Goal: Transaction & Acquisition: Purchase product/service

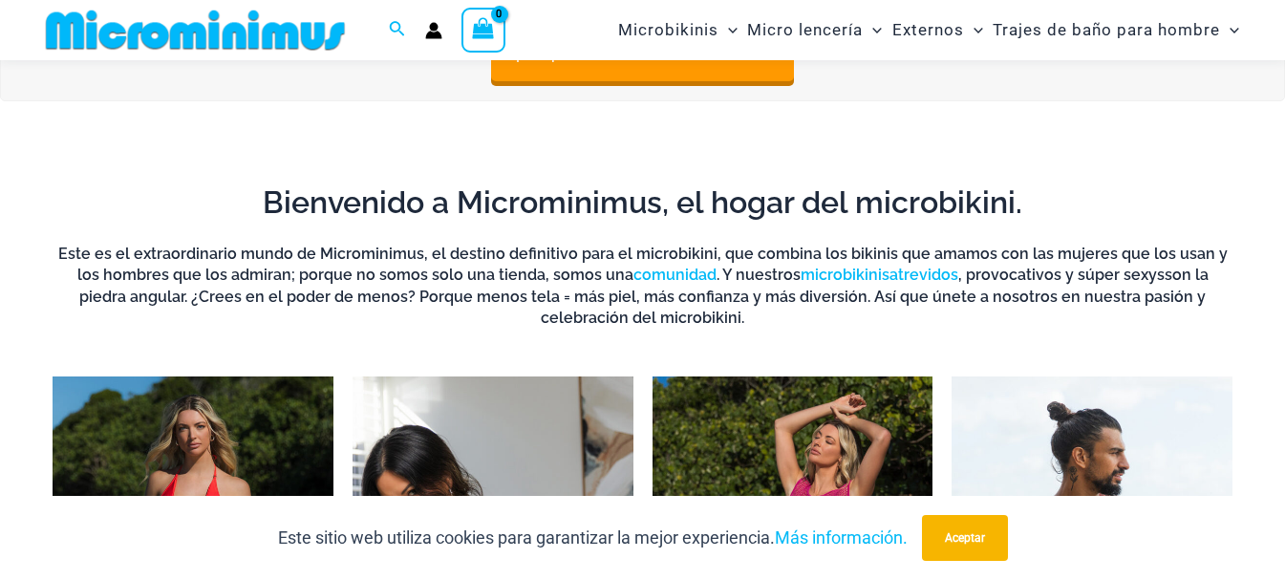
scroll to position [1416, 0]
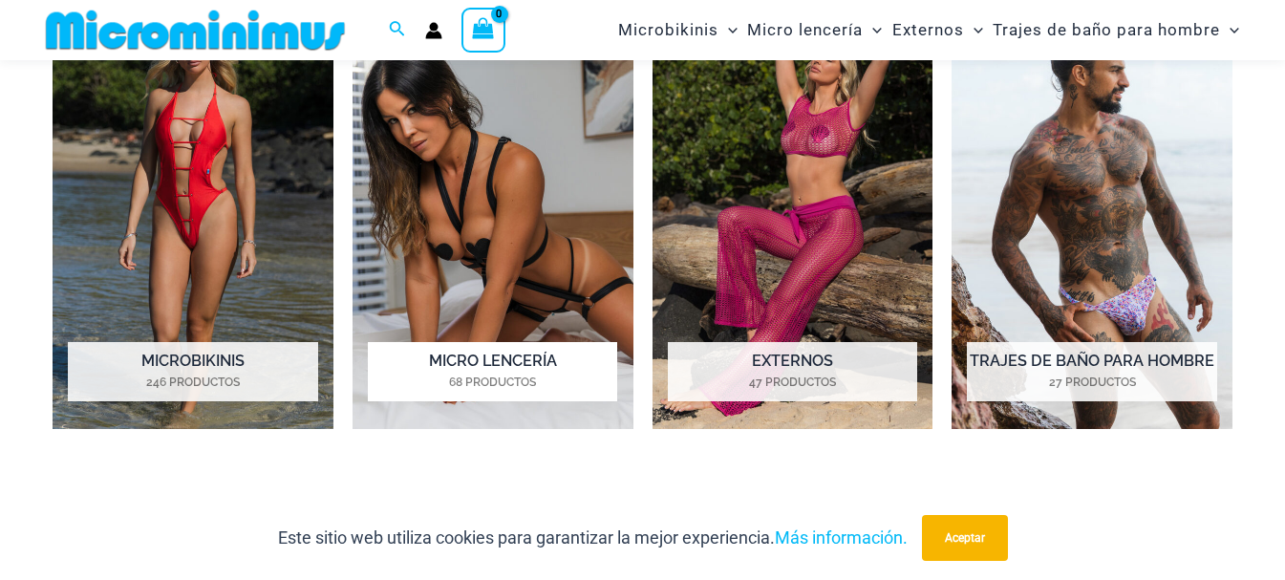
click at [502, 227] on img "Visita la categoría de producto Micro Lencería" at bounding box center [493, 211] width 281 height 435
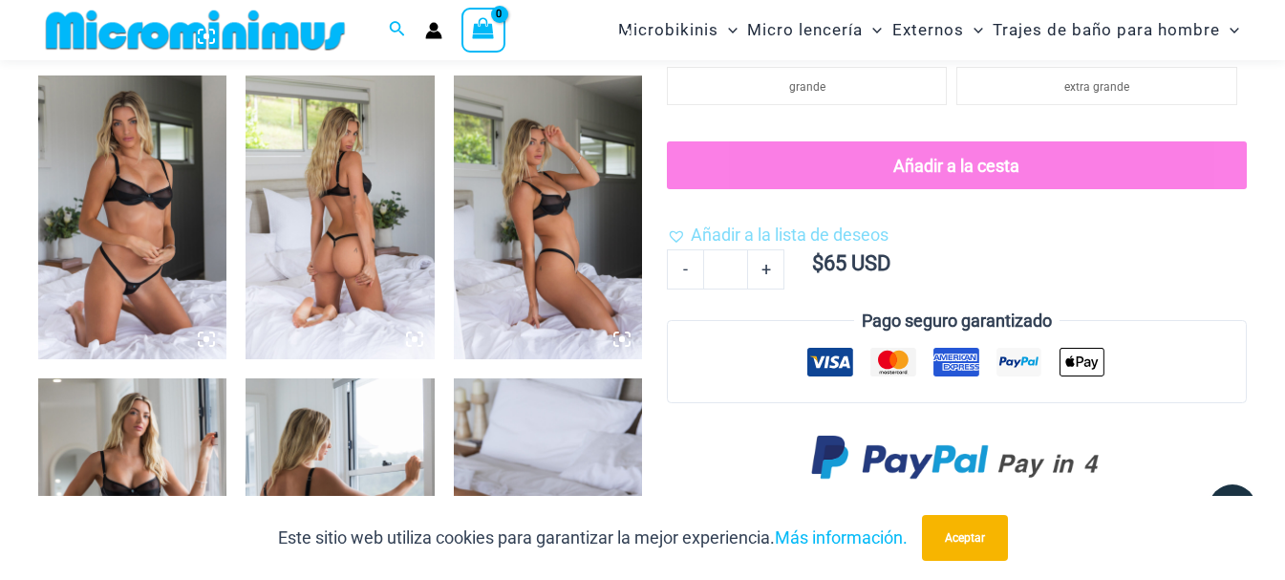
scroll to position [1130, 0]
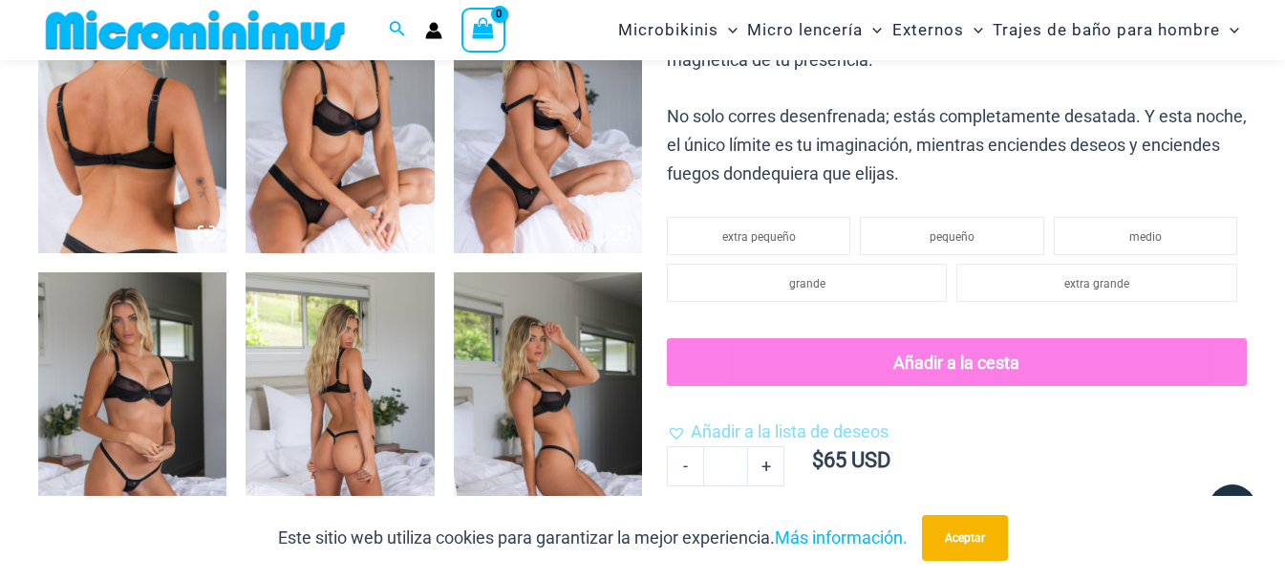
click at [591, 159] on img at bounding box center [548, 111] width 188 height 283
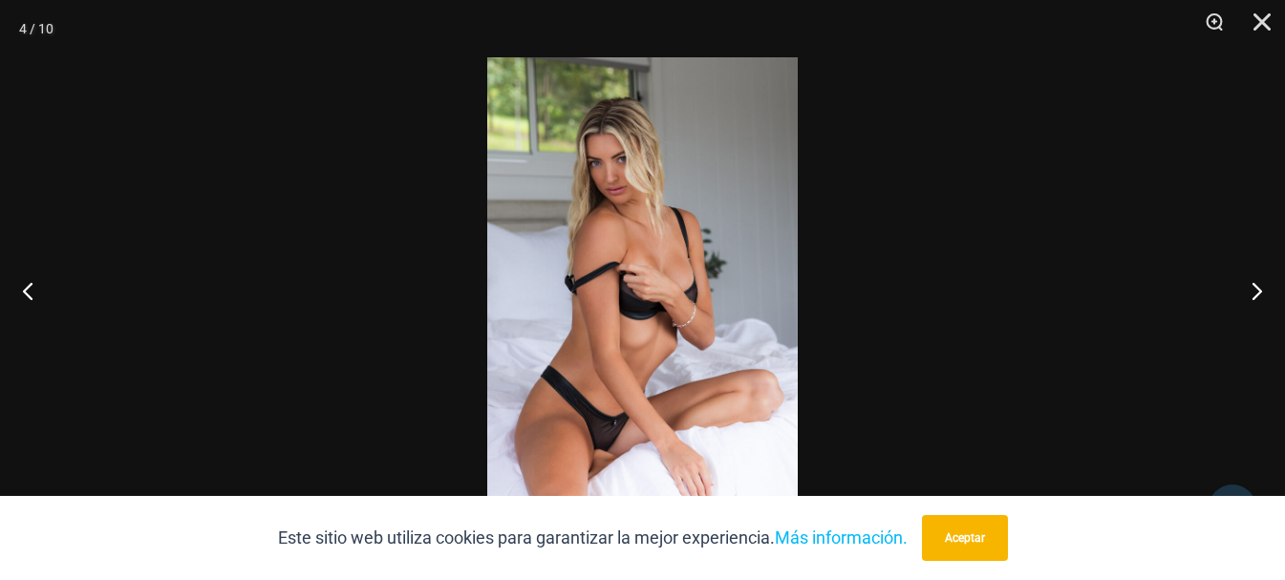
click at [650, 282] on img at bounding box center [642, 289] width 311 height 465
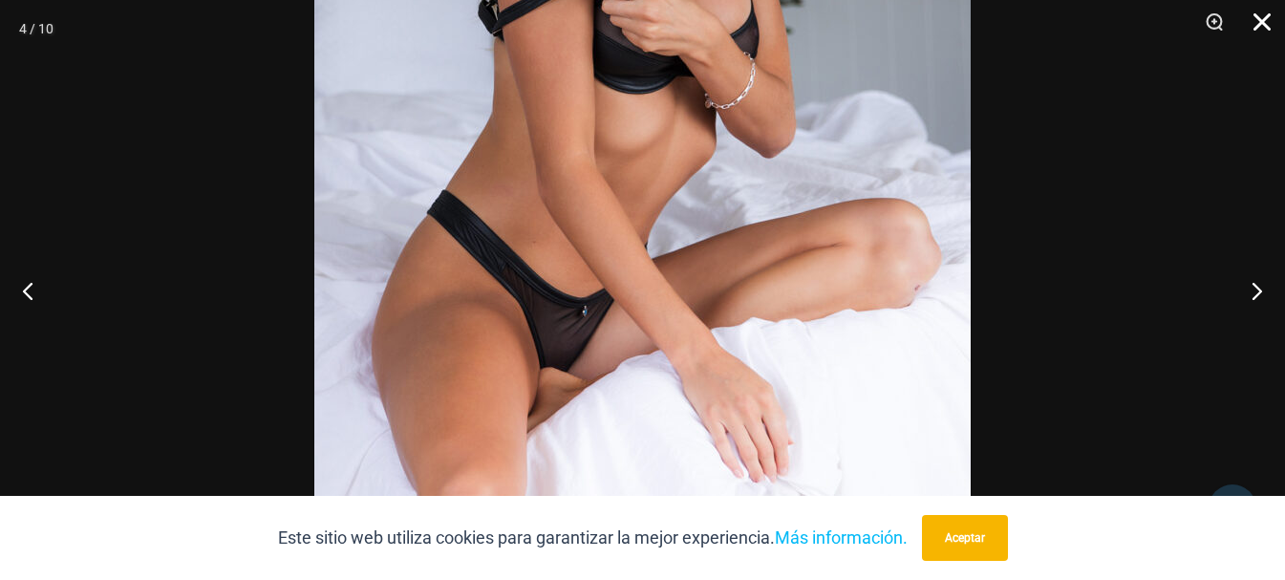
click at [1259, 28] on button "Cerca" at bounding box center [1256, 28] width 48 height 57
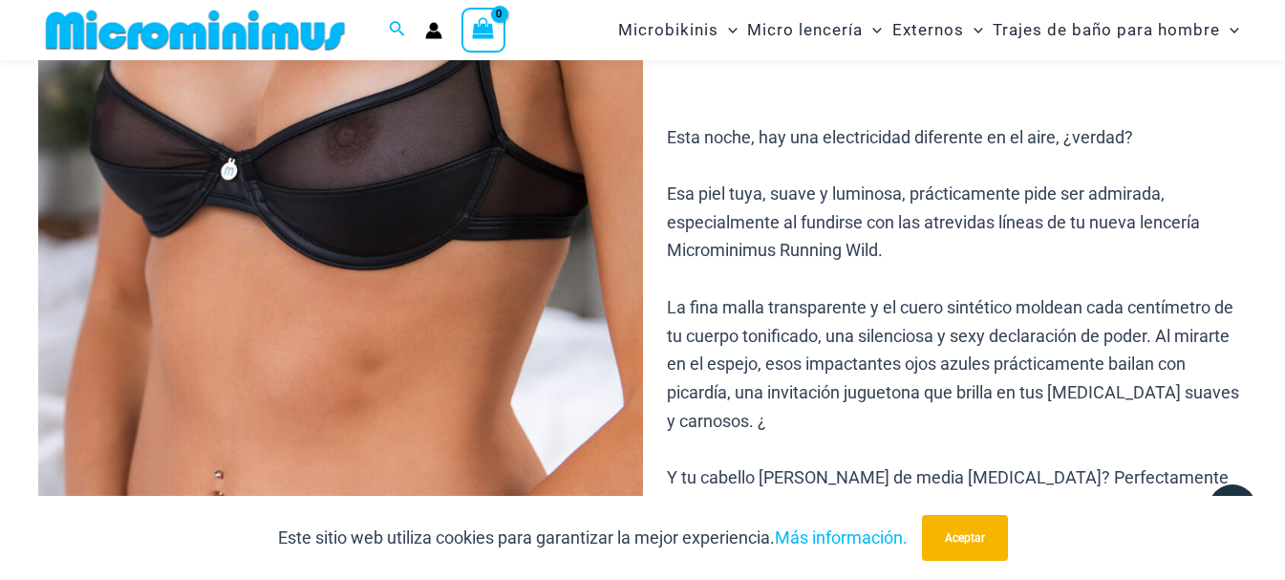
scroll to position [174, 0]
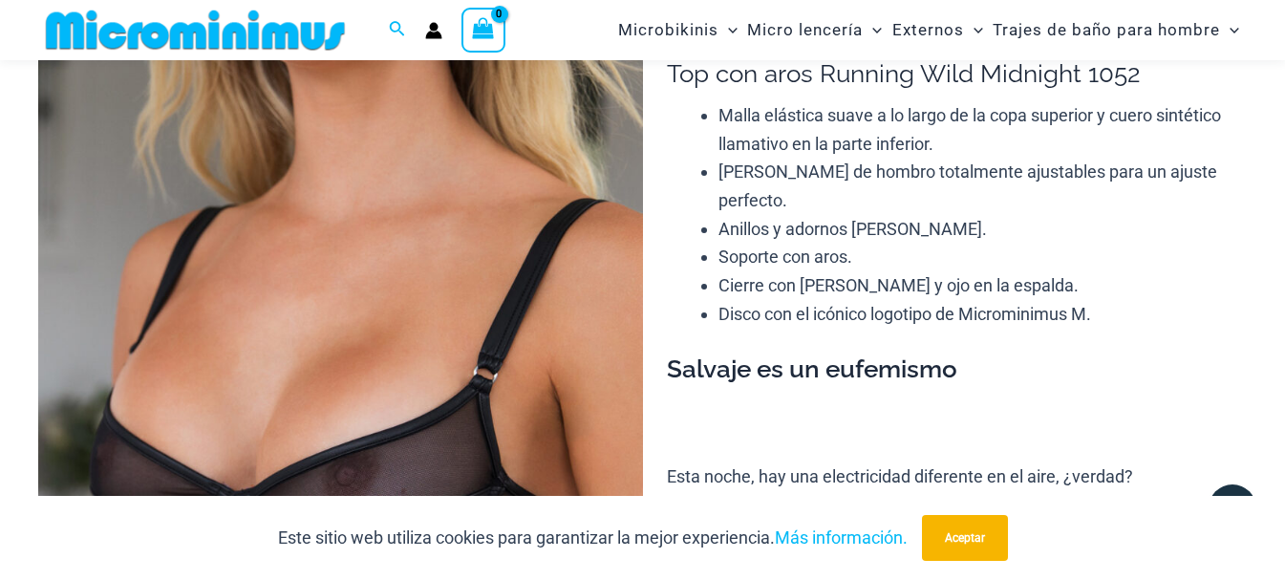
click at [473, 353] on img at bounding box center [340, 453] width 605 height 907
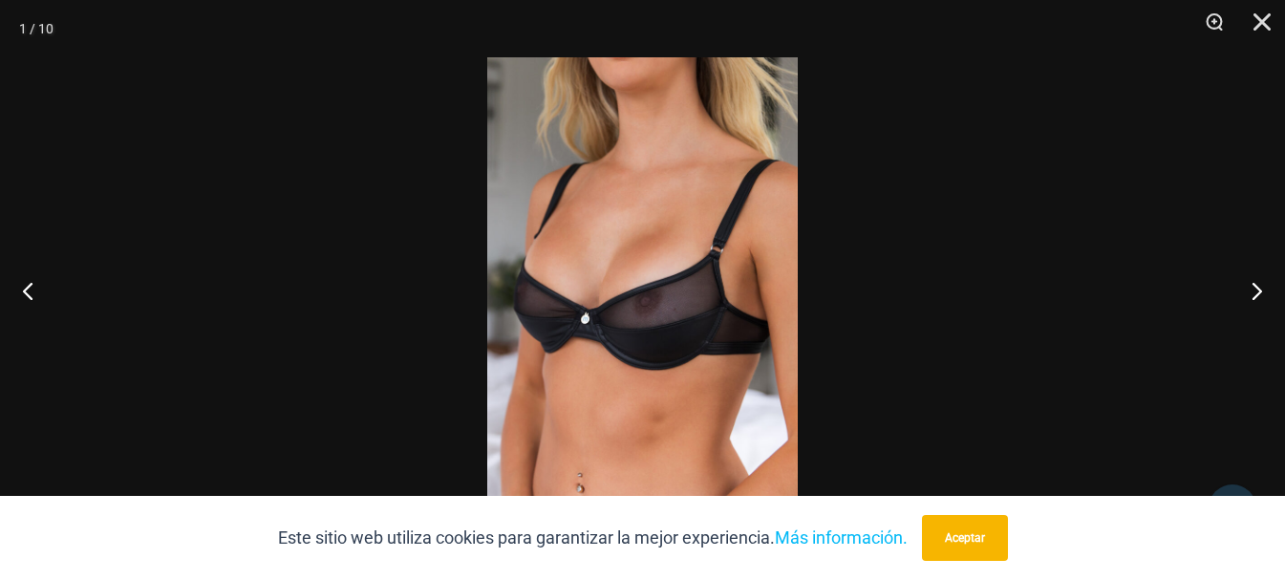
click at [692, 322] on img at bounding box center [642, 289] width 311 height 465
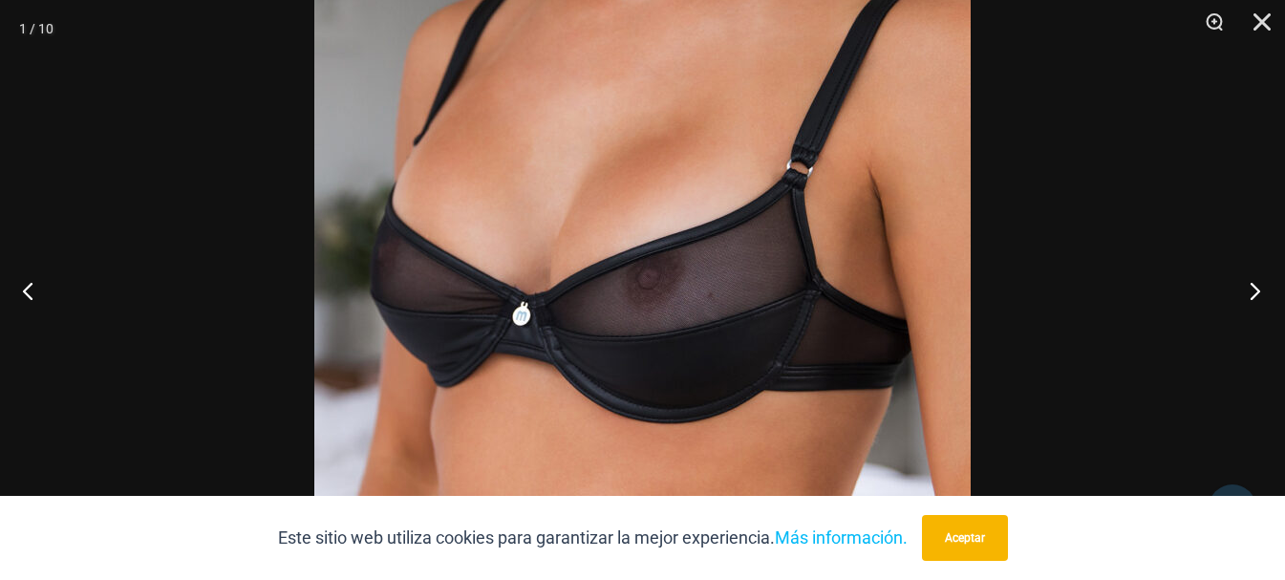
click at [1249, 287] on button "Próximo" at bounding box center [1250, 291] width 72 height 96
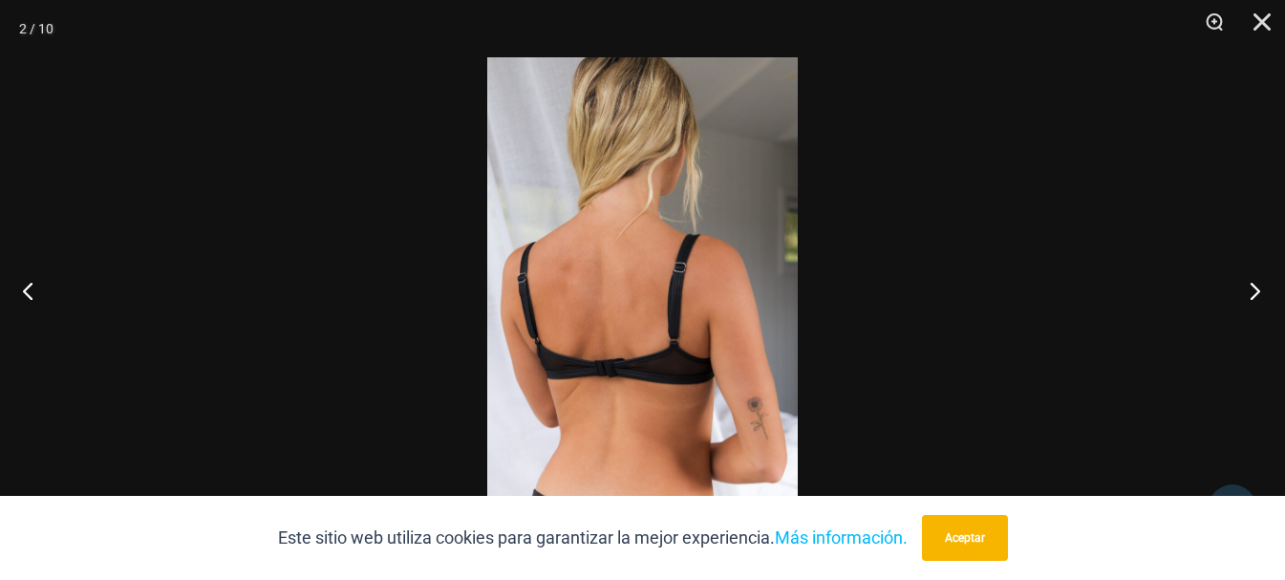
click at [1248, 289] on button "Próximo" at bounding box center [1250, 291] width 72 height 96
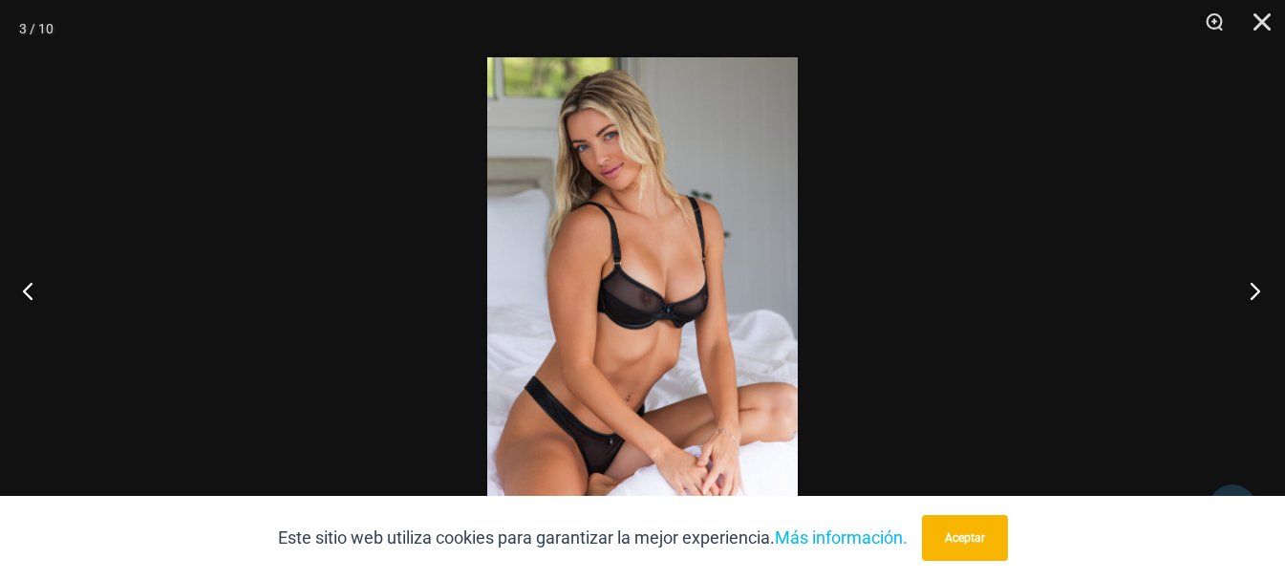
click at [1248, 291] on button "Próximo" at bounding box center [1250, 291] width 72 height 96
click at [1248, 294] on button "Próximo" at bounding box center [1250, 291] width 72 height 96
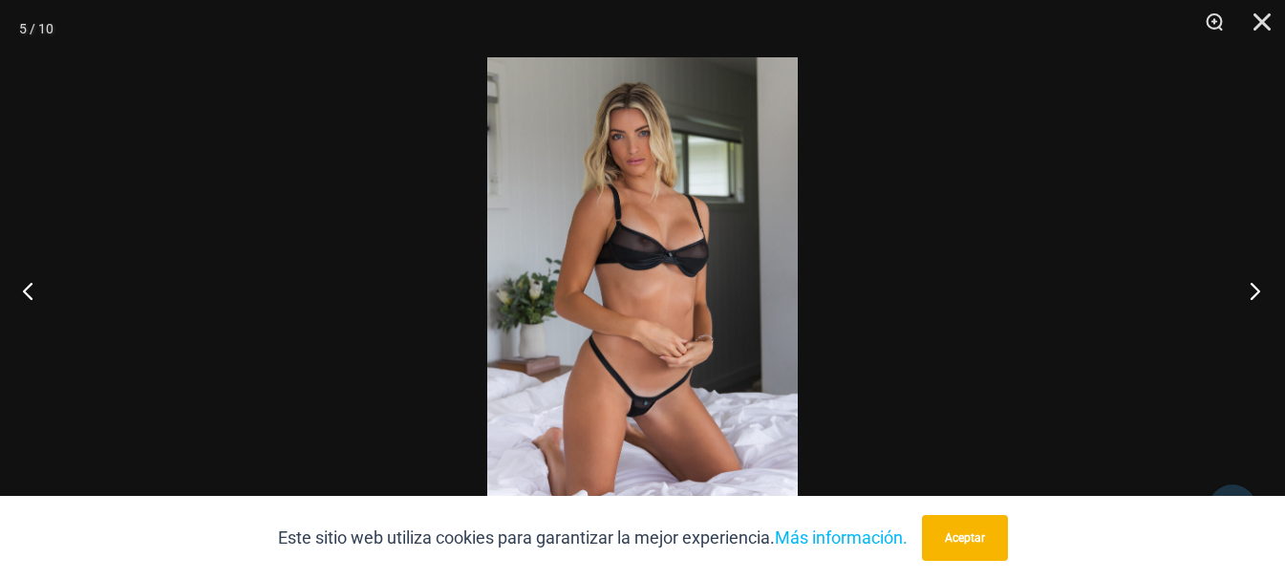
click at [1248, 294] on button "Próximo" at bounding box center [1250, 291] width 72 height 96
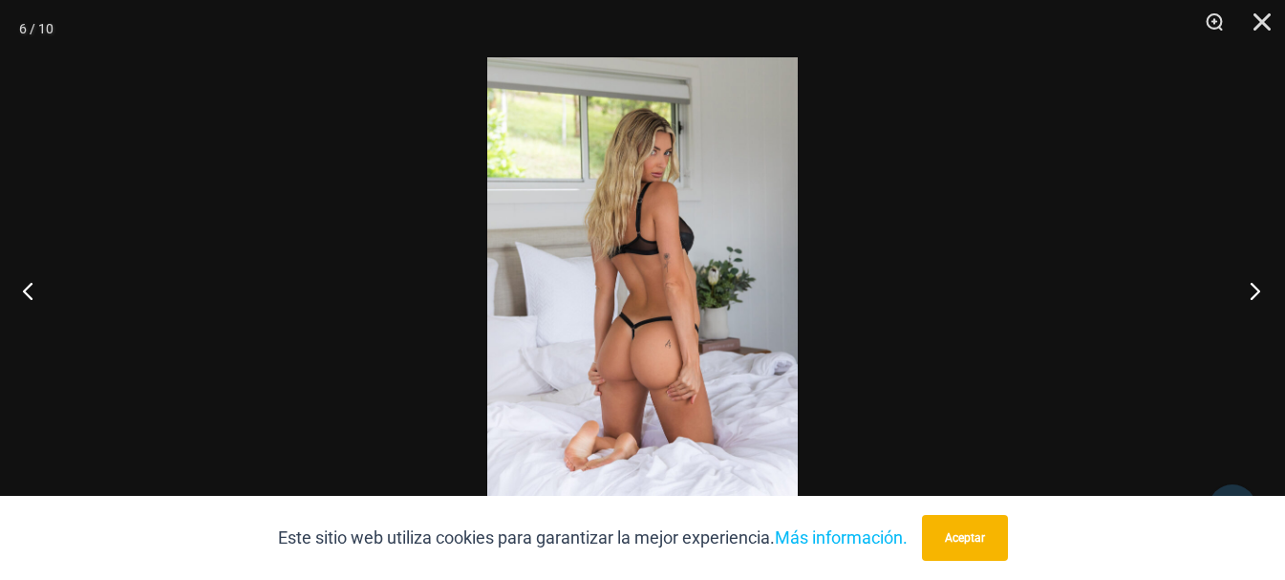
click at [1247, 295] on button "Próximo" at bounding box center [1250, 291] width 72 height 96
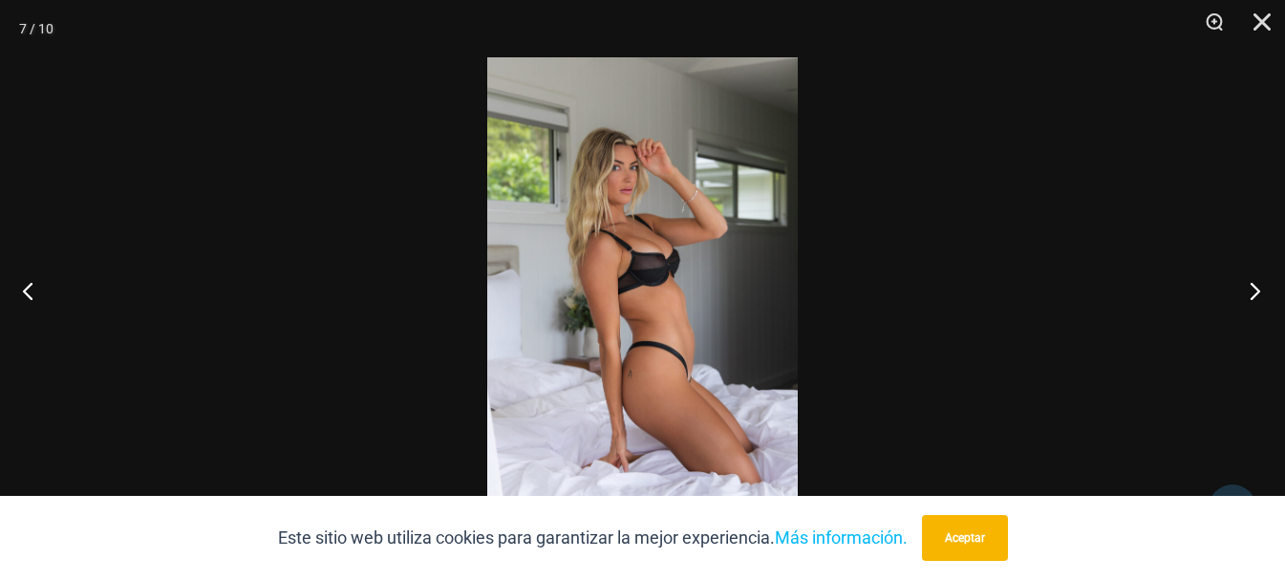
click at [1247, 295] on button "Próximo" at bounding box center [1250, 291] width 72 height 96
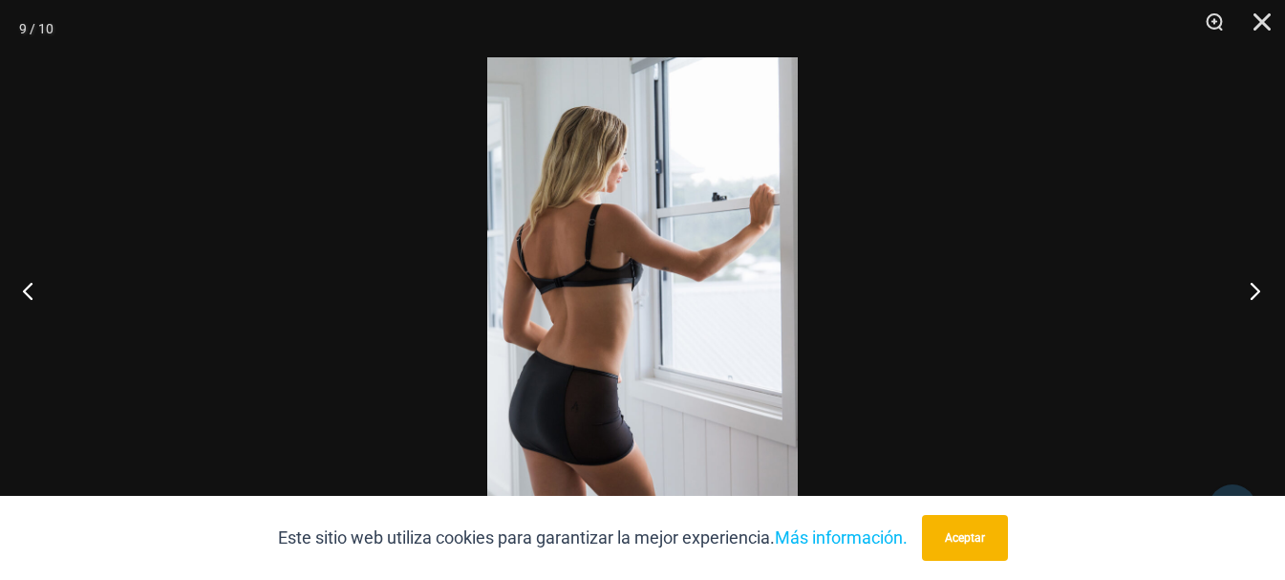
click at [1247, 295] on button "Próximo" at bounding box center [1250, 291] width 72 height 96
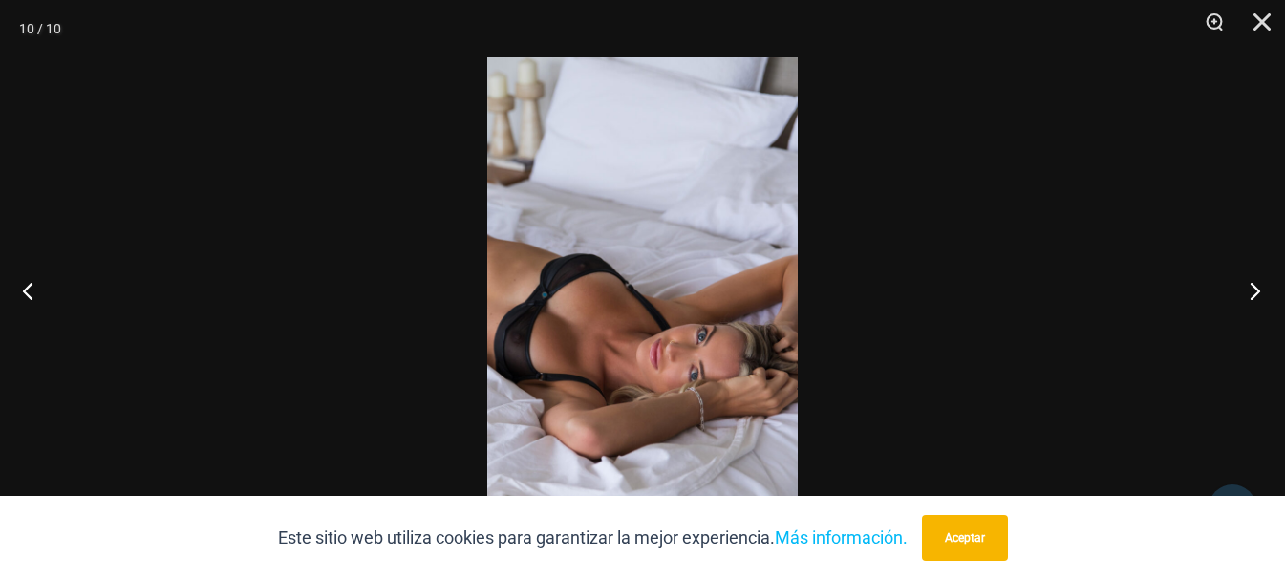
click at [1247, 295] on button "Próximo" at bounding box center [1250, 291] width 72 height 96
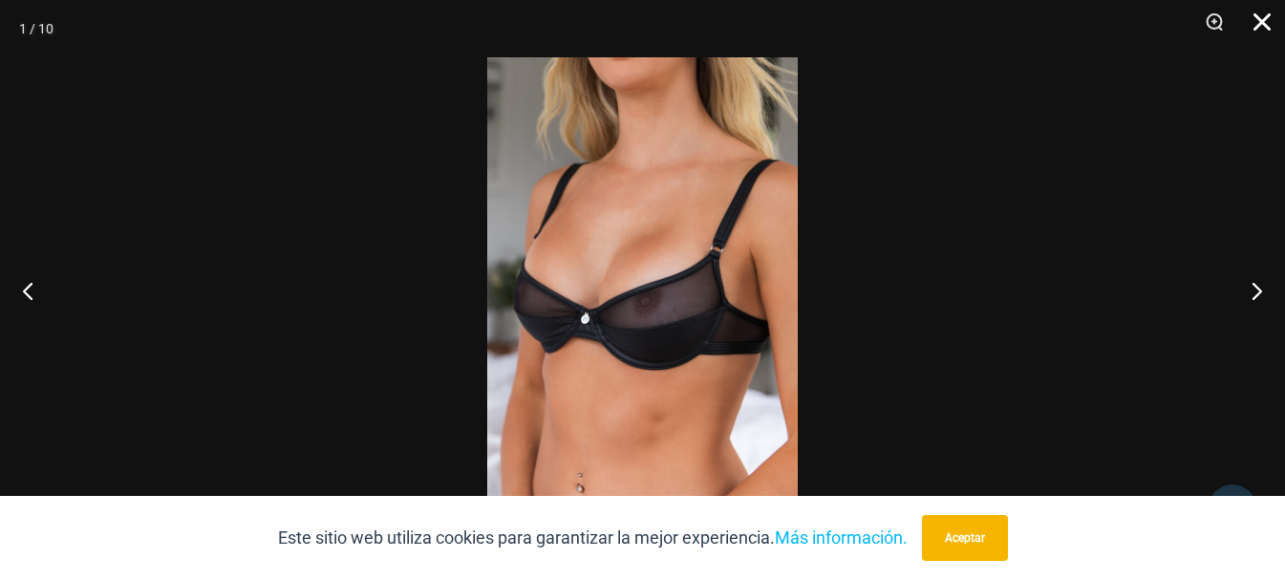
click at [1260, 29] on button "Cerca" at bounding box center [1256, 28] width 48 height 57
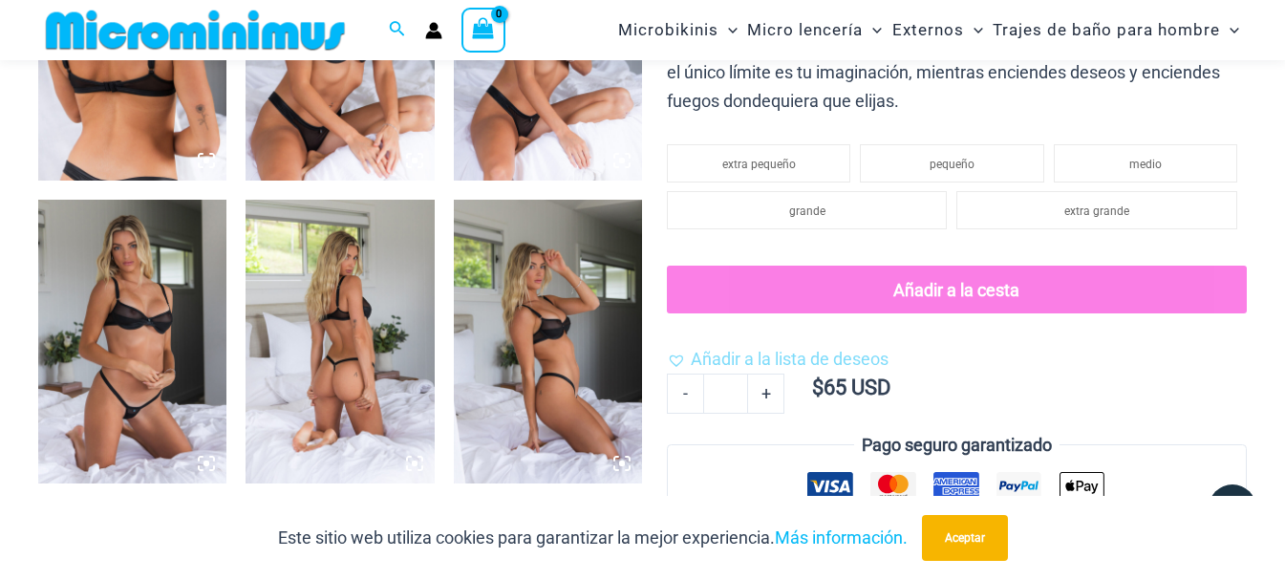
scroll to position [1416, 0]
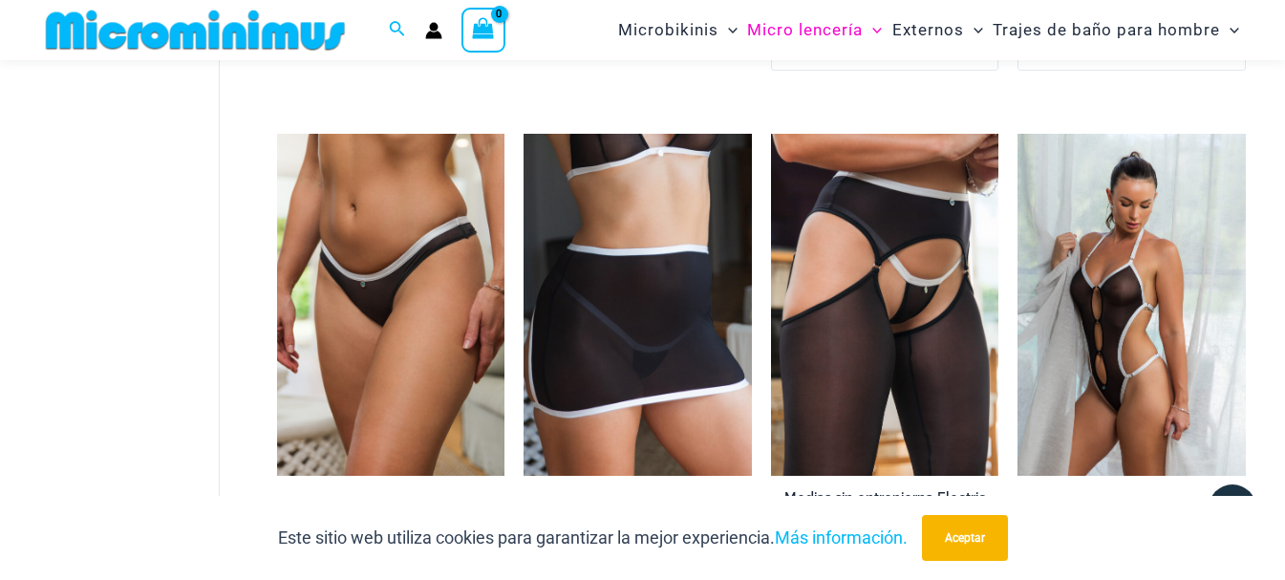
scroll to position [2186, 0]
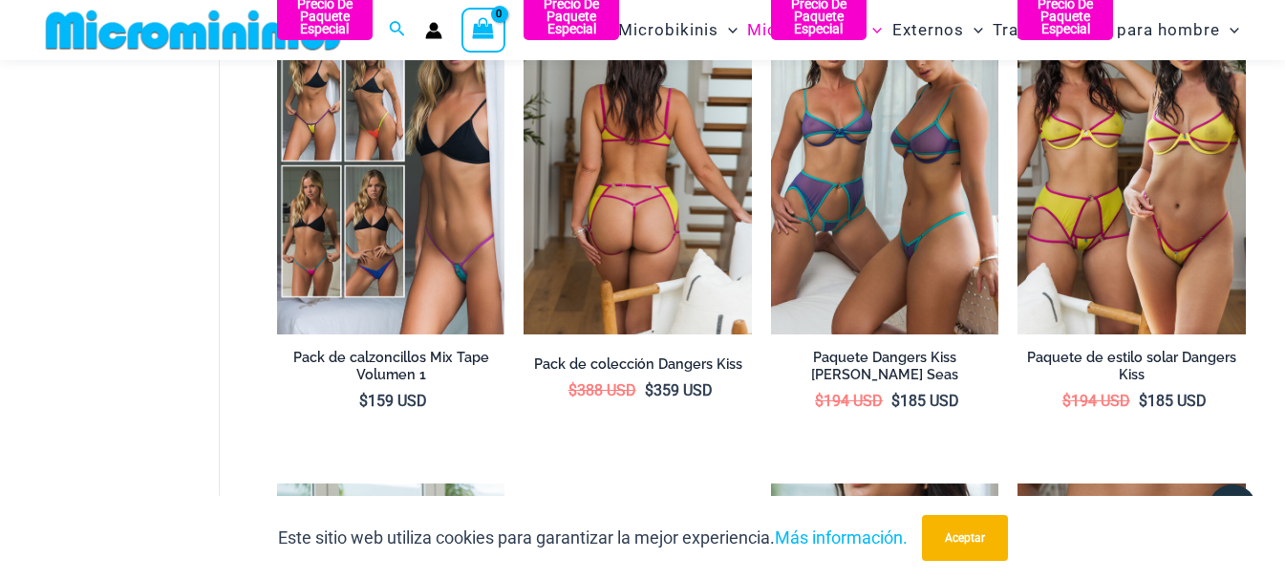
scroll to position [3046, 0]
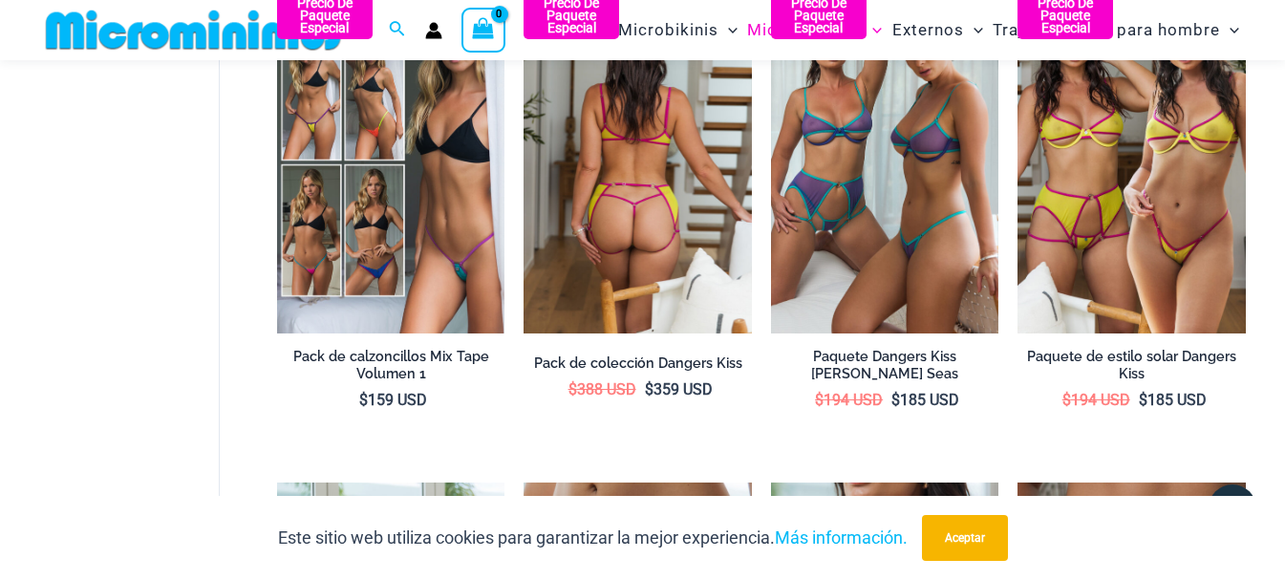
click at [620, 290] on img at bounding box center [638, 162] width 228 height 342
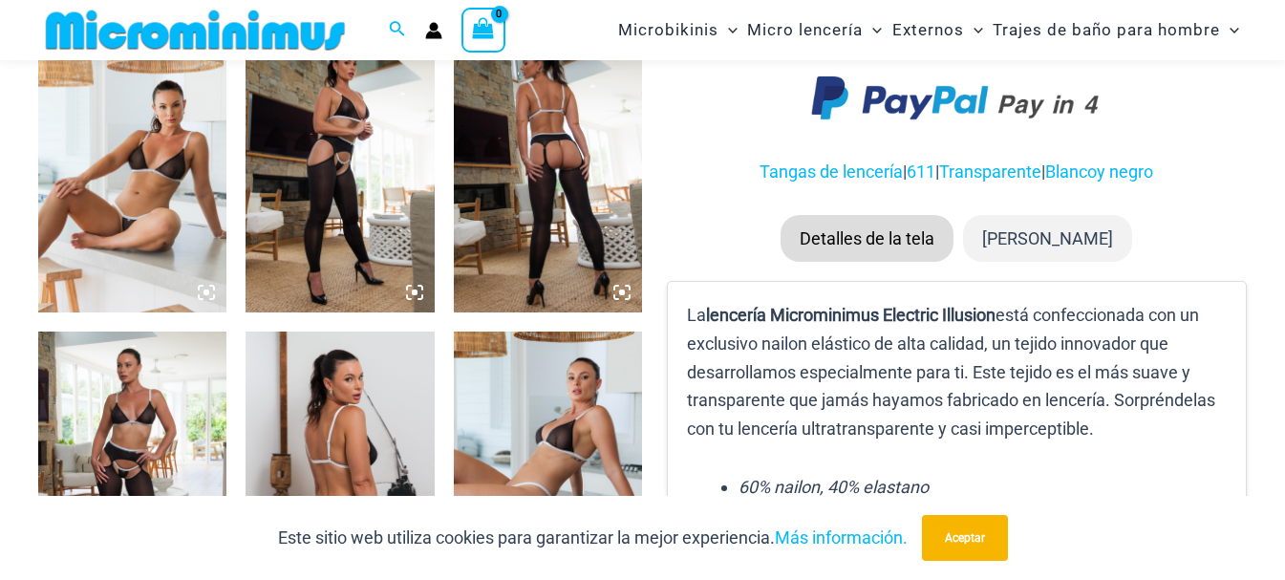
scroll to position [1335, 0]
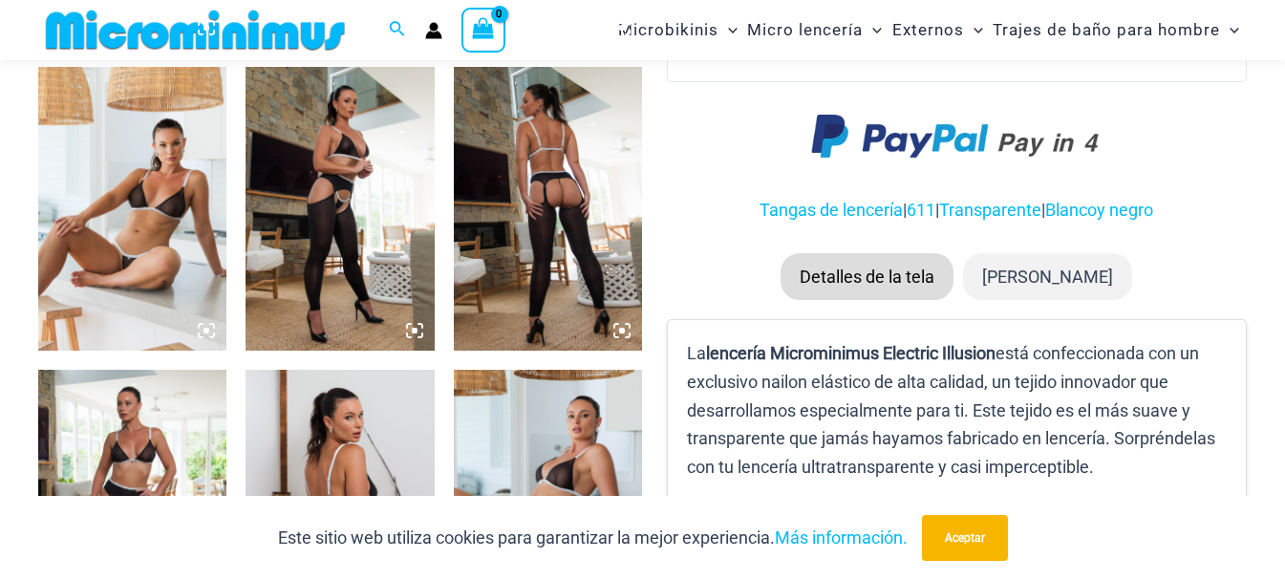
click at [73, 179] on img at bounding box center [132, 208] width 188 height 283
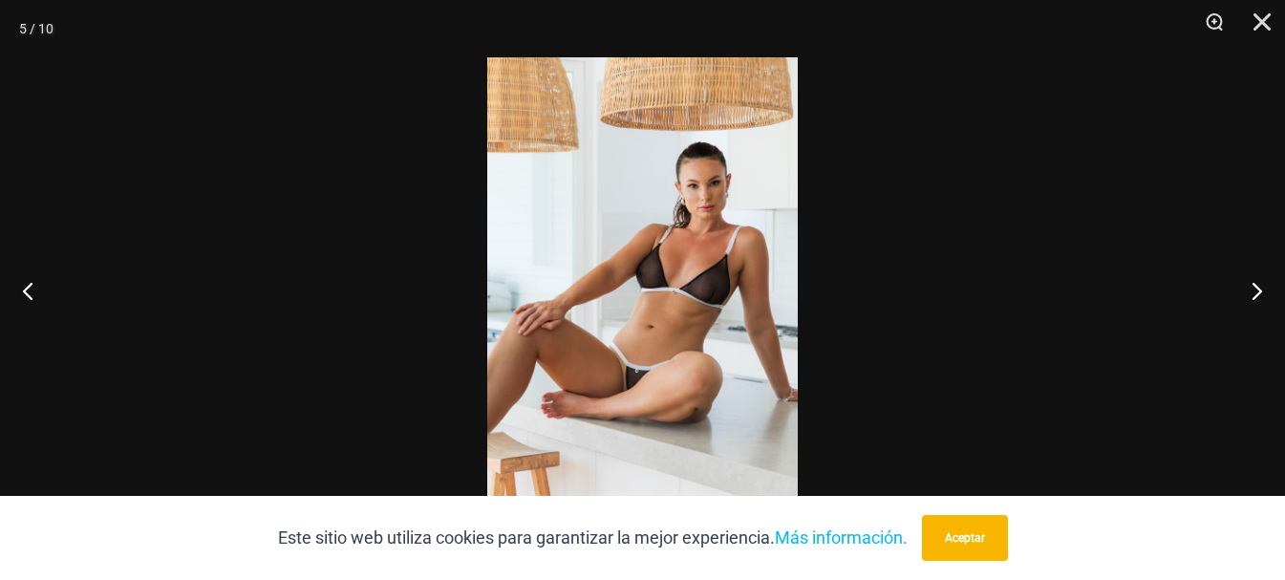
click at [634, 375] on img at bounding box center [642, 289] width 311 height 465
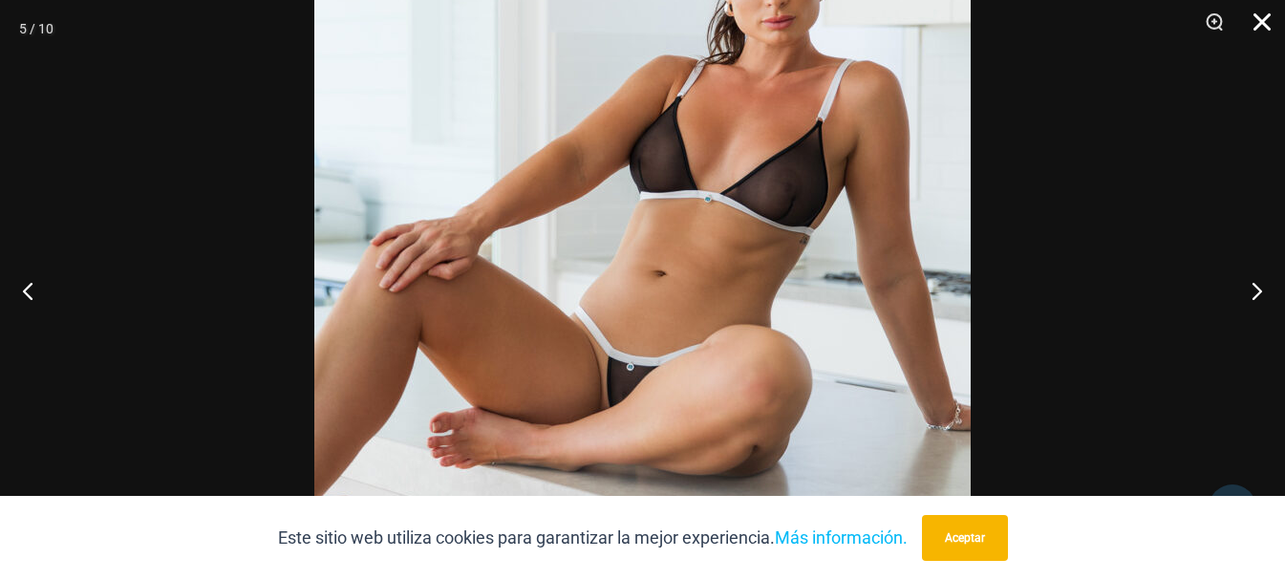
click at [1255, 33] on button "Cerca" at bounding box center [1256, 28] width 48 height 57
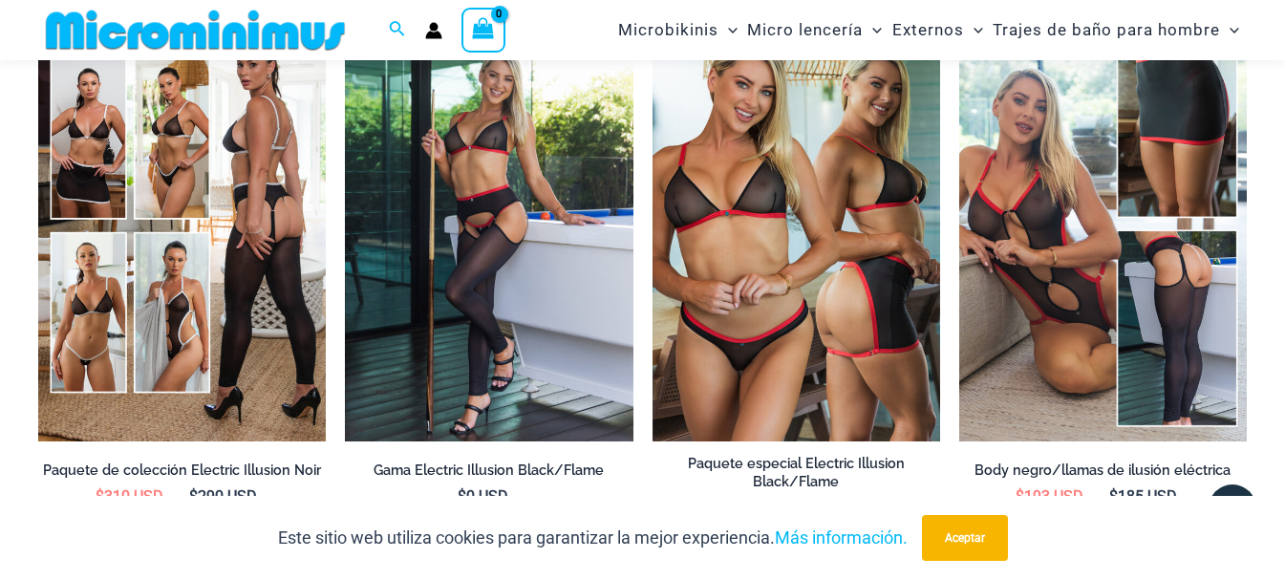
scroll to position [2673, 0]
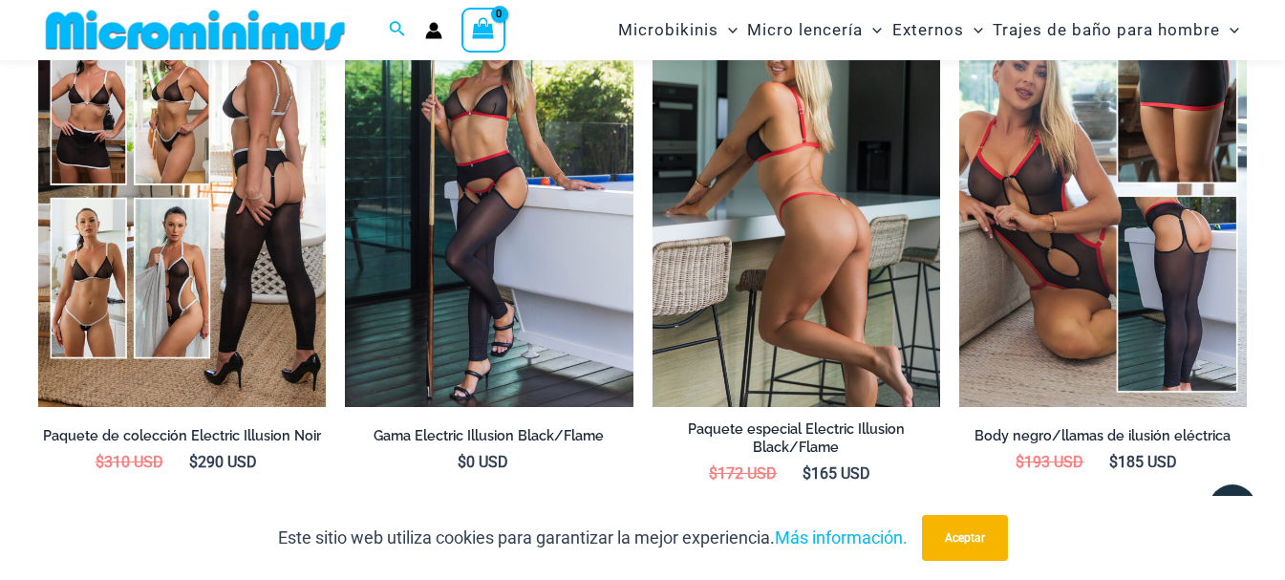
click at [749, 259] on img at bounding box center [797, 191] width 288 height 432
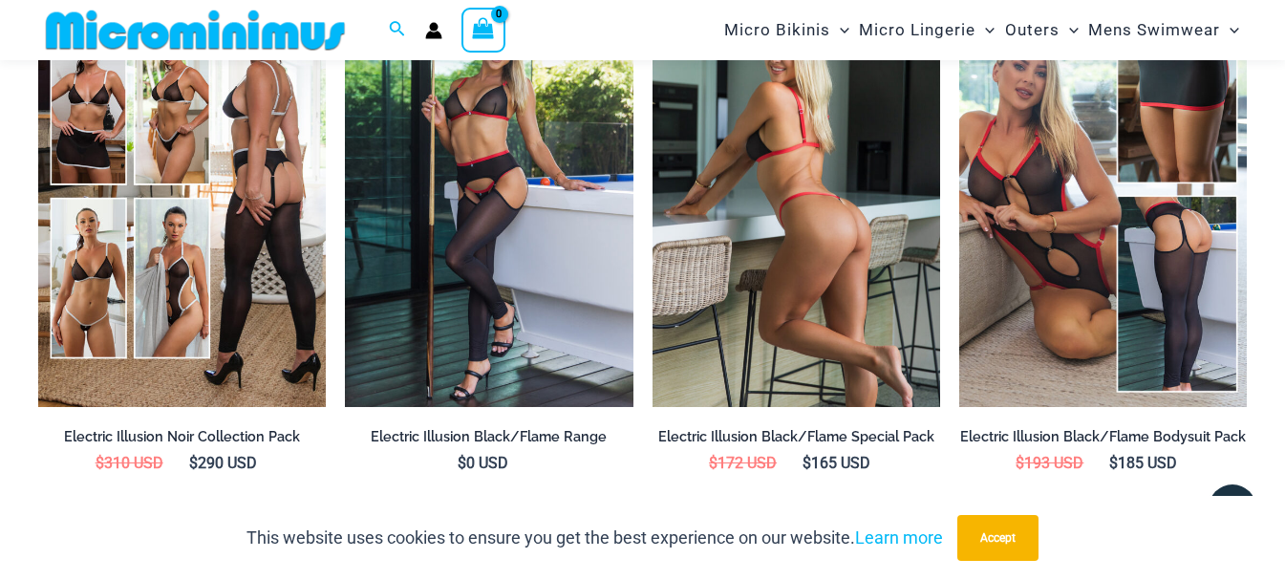
scroll to position [2635, 0]
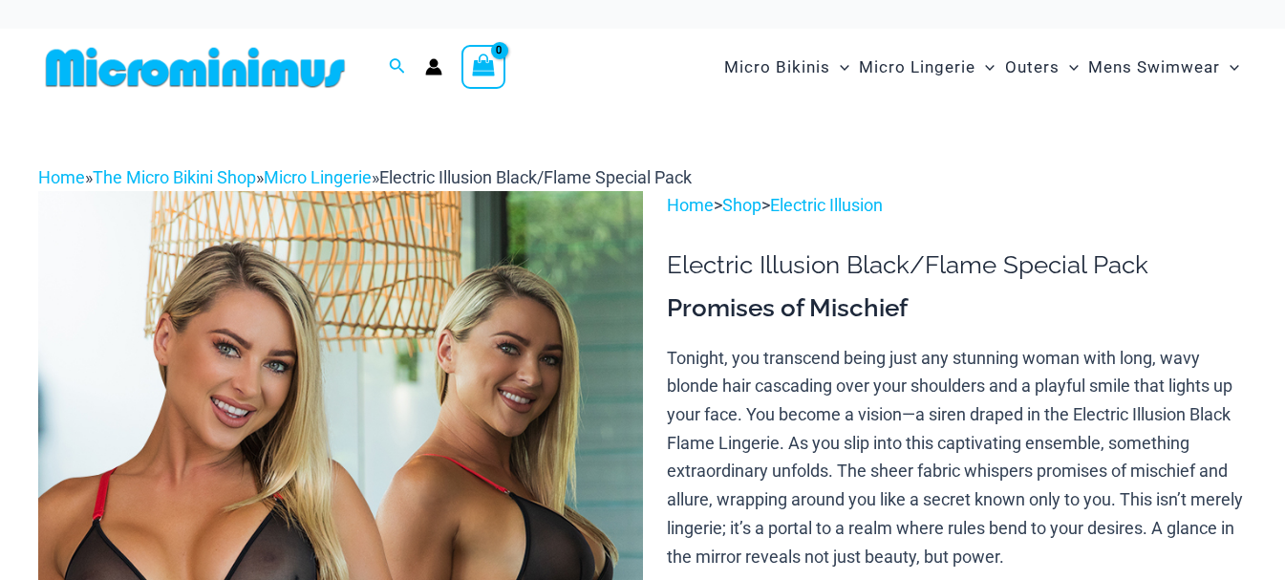
scroll to position [159, 0]
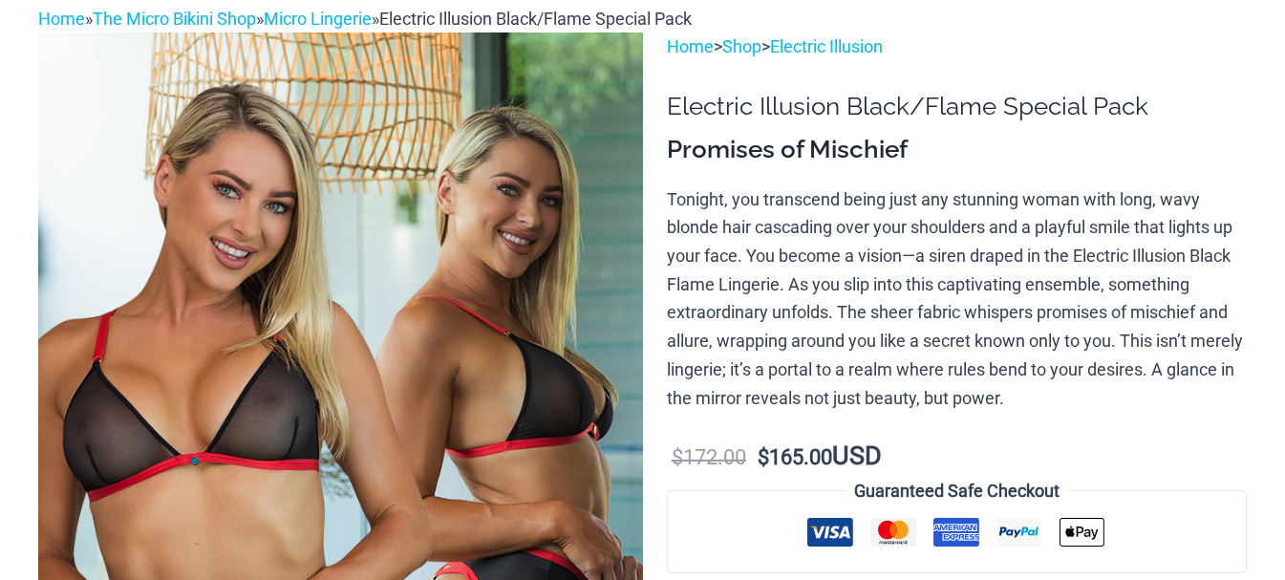
click at [495, 264] on img at bounding box center [340, 485] width 605 height 907
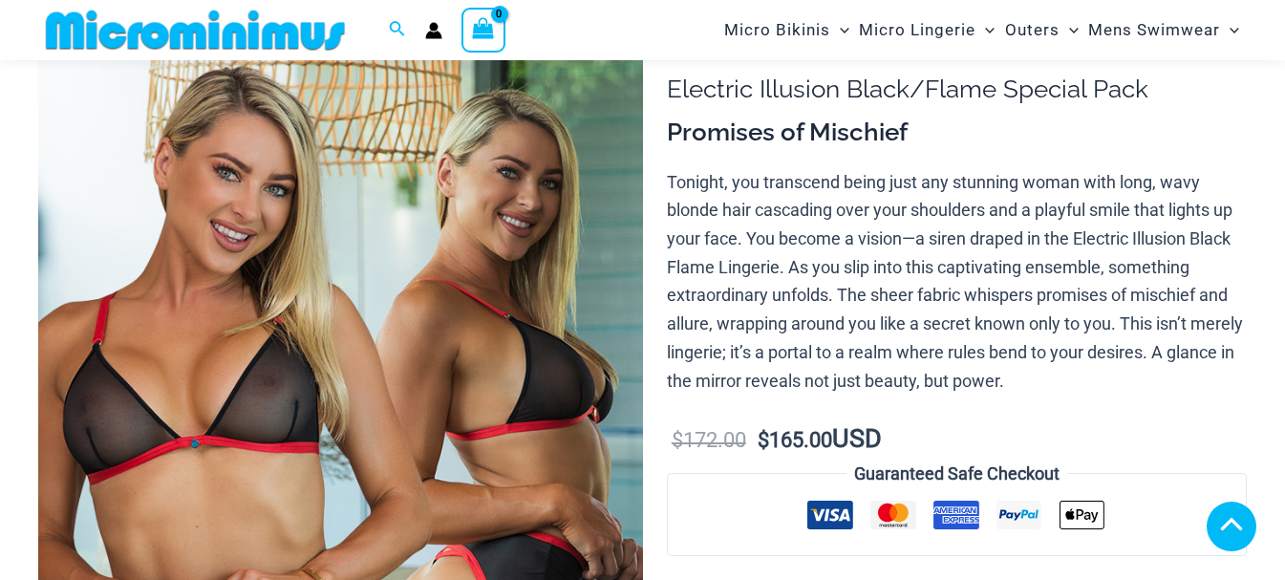
click at [342, 219] on img at bounding box center [340, 468] width 605 height 907
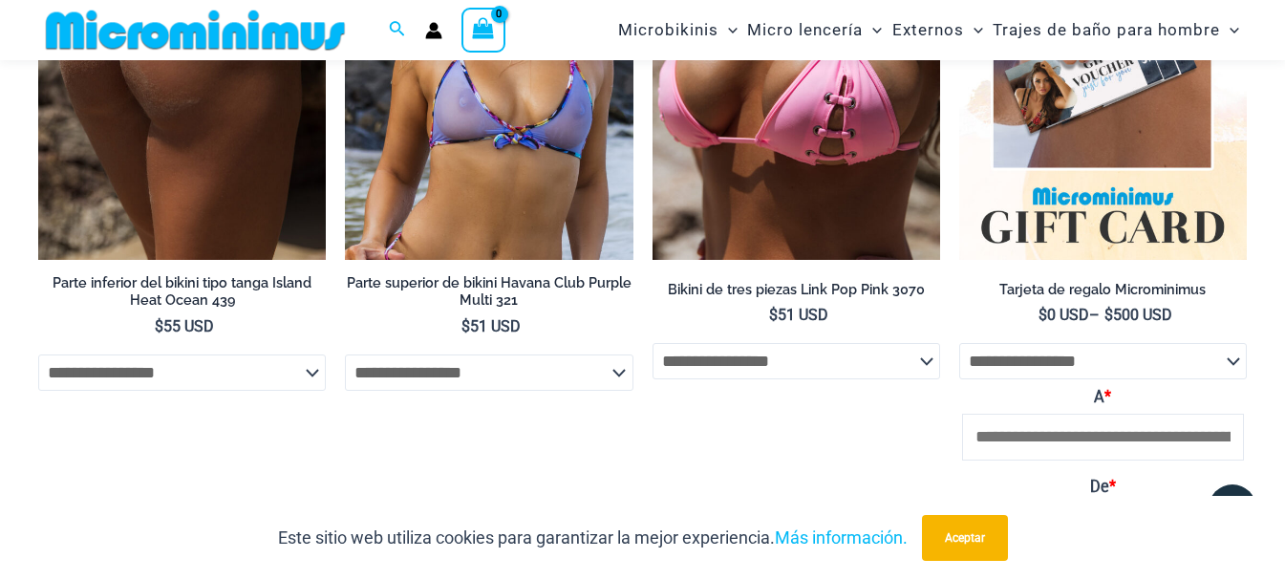
scroll to position [3216, 0]
